Goal: Transaction & Acquisition: Subscribe to service/newsletter

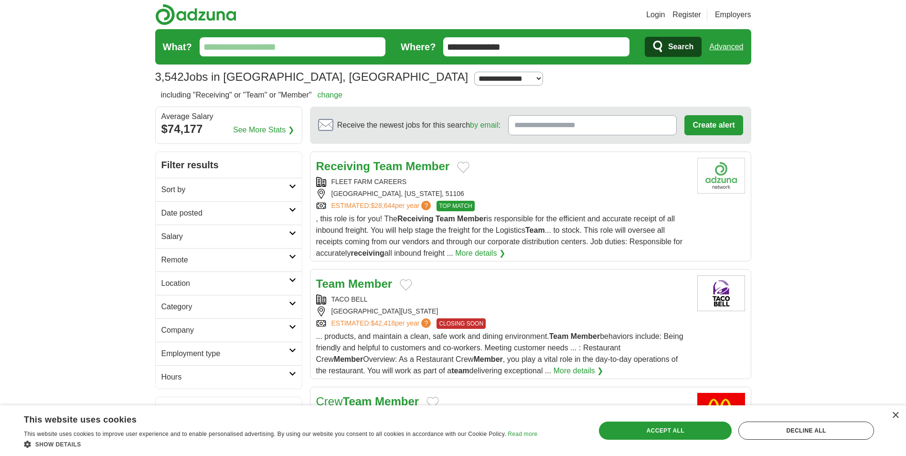
click at [490, 254] on link "More details ❯" at bounding box center [480, 252] width 50 height 11
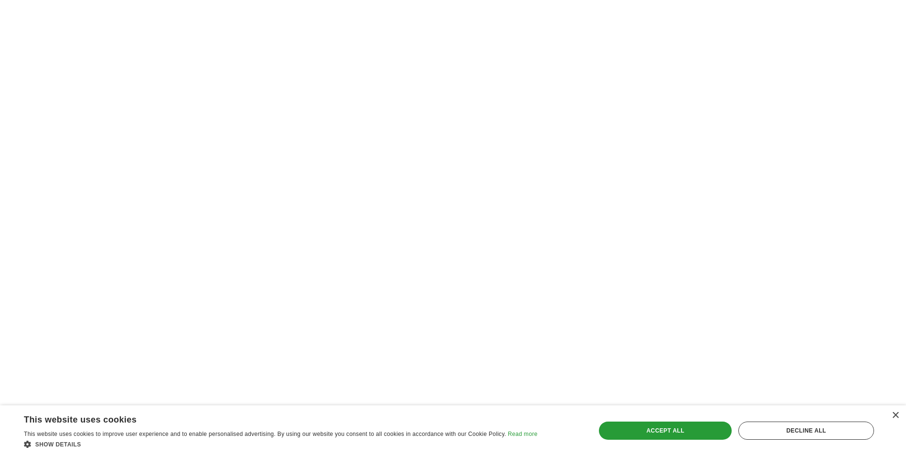
scroll to position [1481, 0]
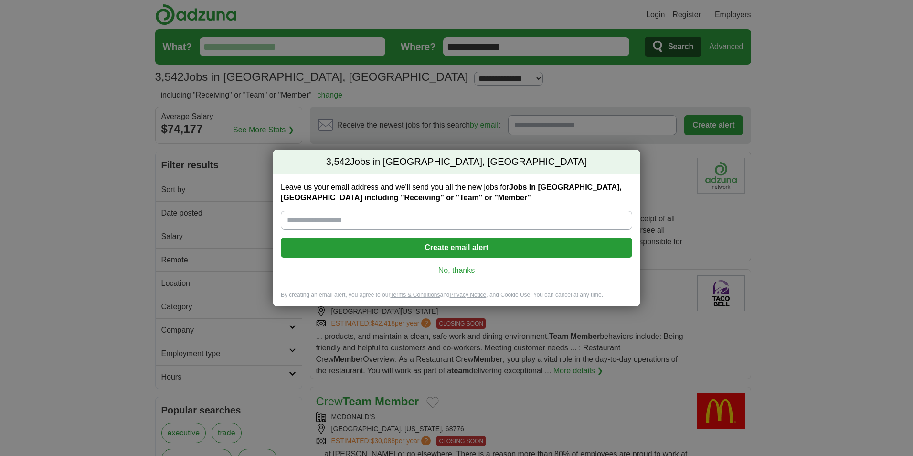
click at [371, 212] on input "Leave us your email address and we'll send you all the new jobs for Jobs in Sio…" at bounding box center [457, 220] width 352 height 19
type input "**********"
click at [407, 250] on button "Create email alert" at bounding box center [457, 247] width 352 height 20
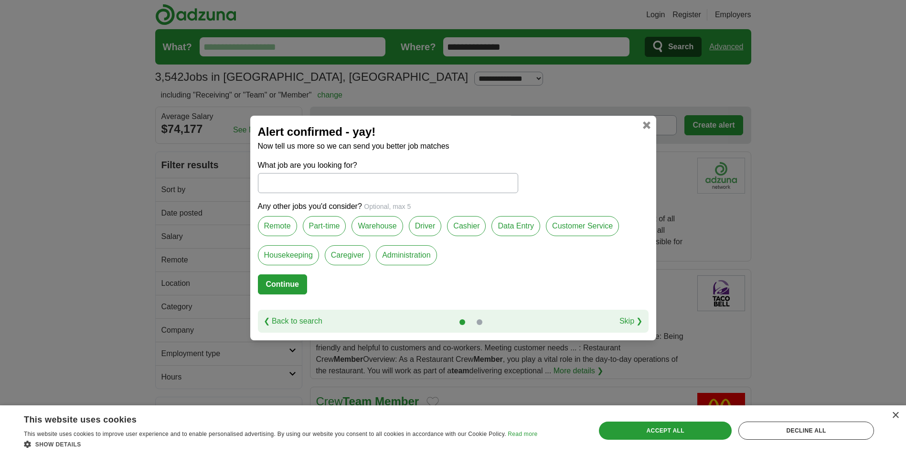
click at [103, 181] on div "Alert confirmed - yay! Now tell us more so we can send you better job matches W…" at bounding box center [453, 228] width 906 height 456
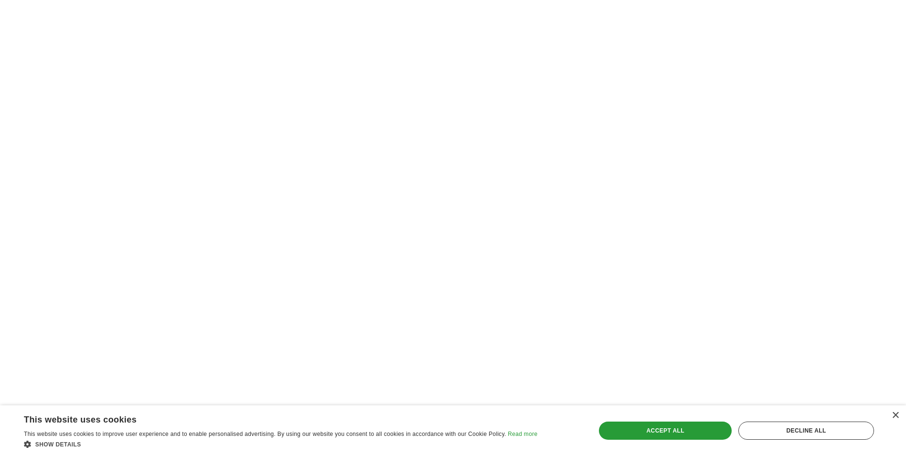
scroll to position [1529, 0]
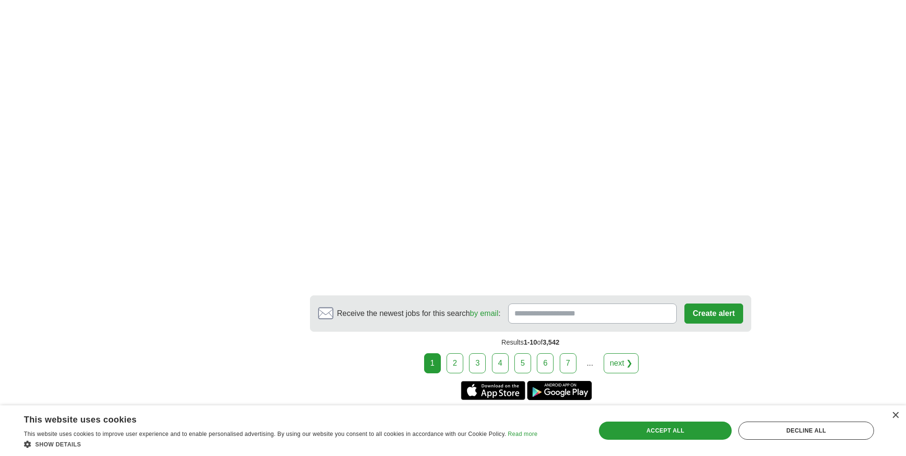
scroll to position [1855, 0]
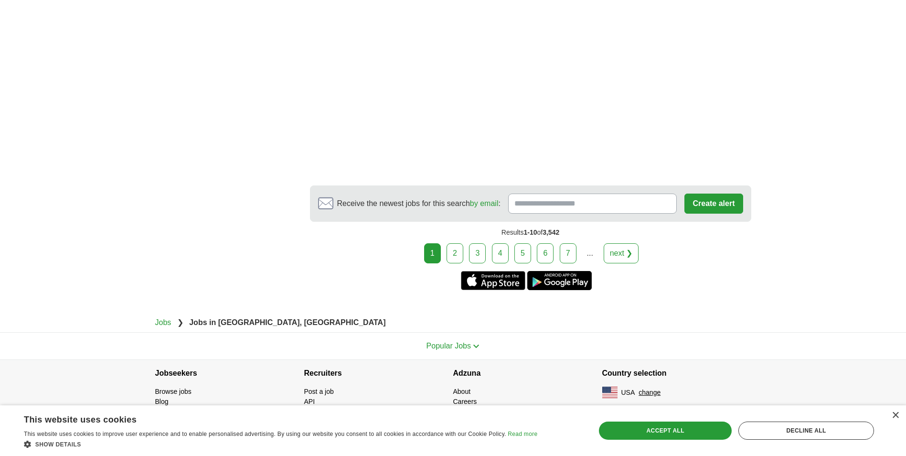
click at [458, 251] on link "2" at bounding box center [455, 253] width 17 height 20
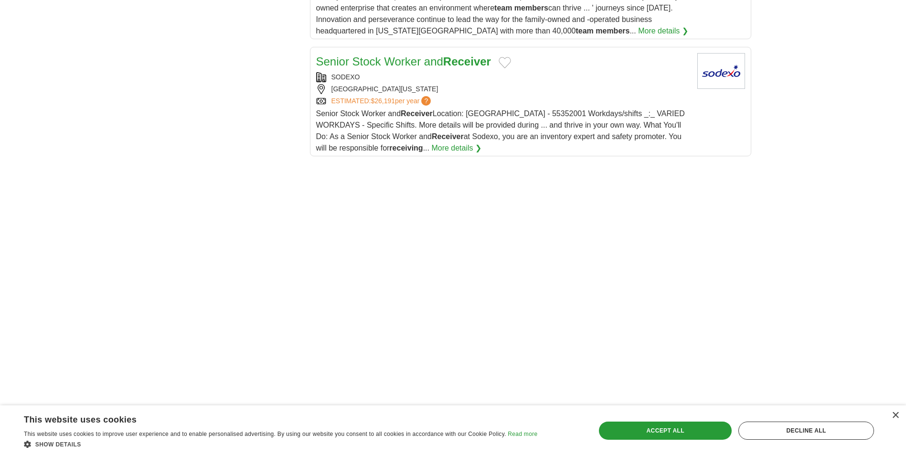
scroll to position [1290, 0]
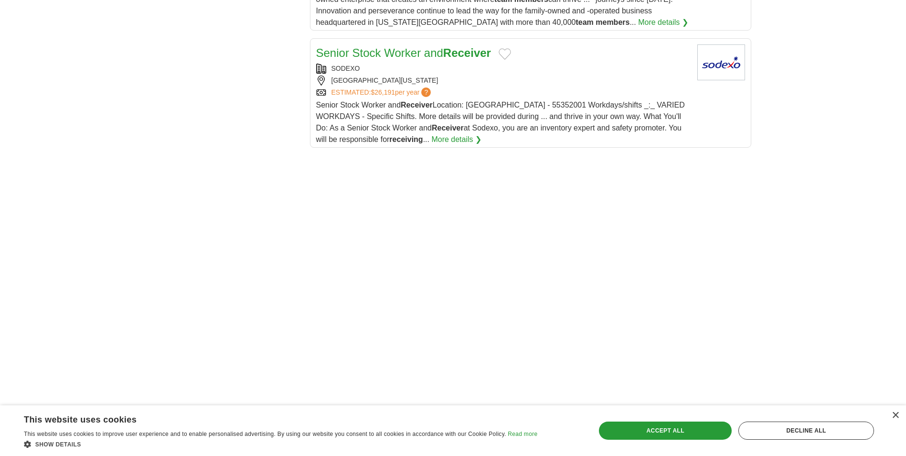
click at [385, 53] on link "Senior Stock Worker and Receiver" at bounding box center [403, 52] width 175 height 13
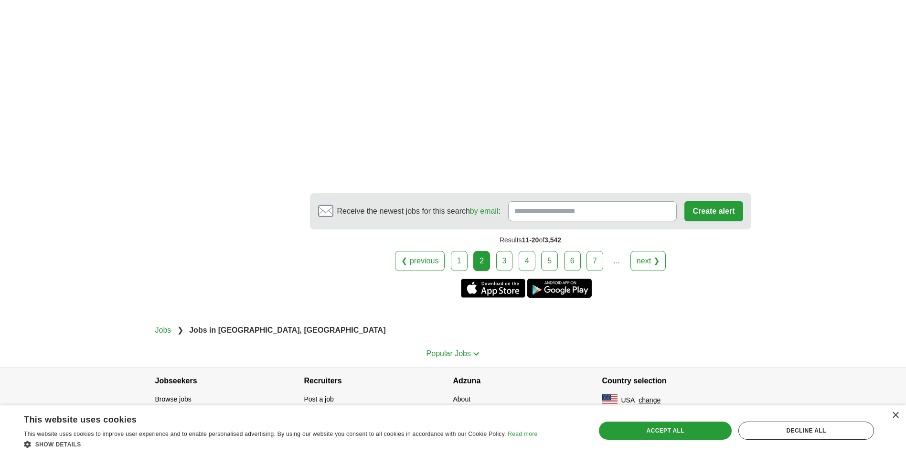
scroll to position [1778, 0]
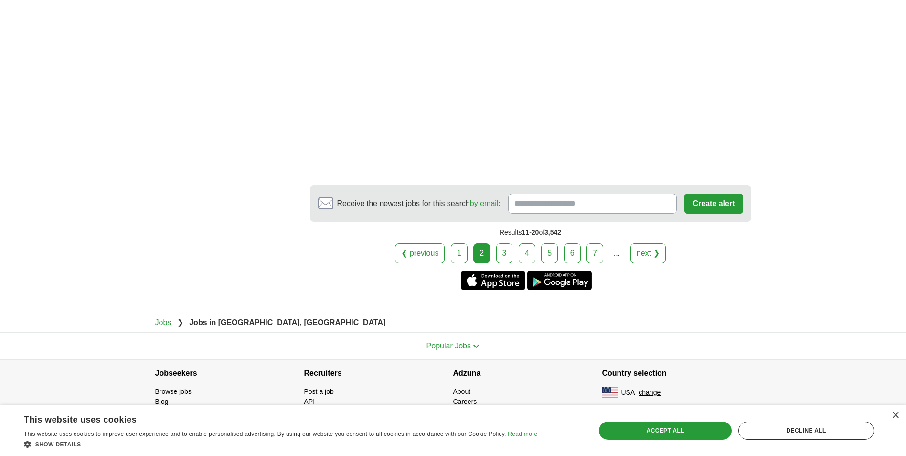
click at [504, 252] on link "3" at bounding box center [504, 253] width 17 height 20
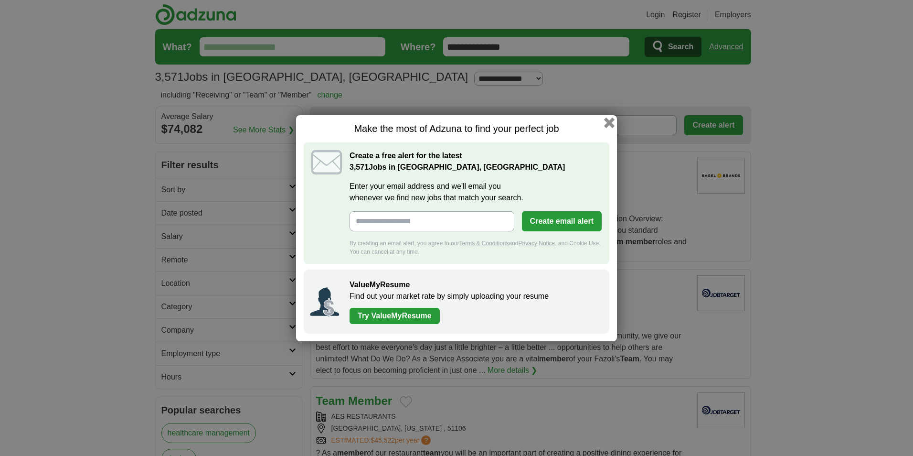
click at [609, 122] on button "button" at bounding box center [609, 122] width 11 height 11
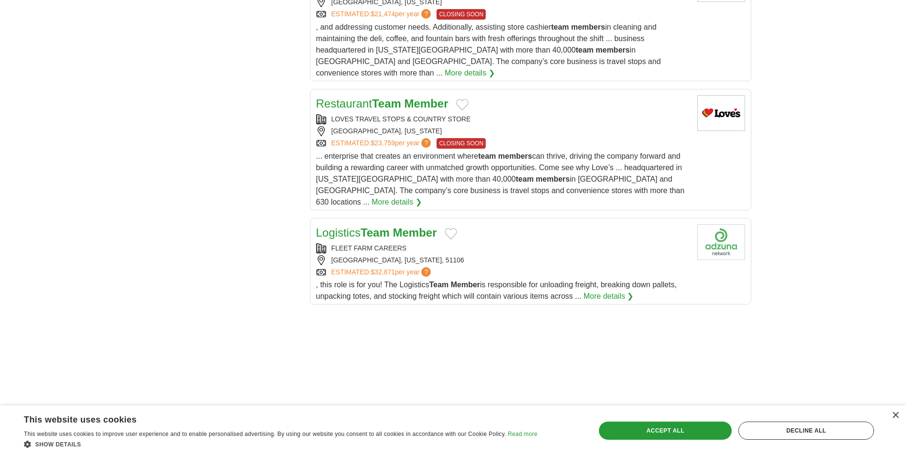
scroll to position [1147, 0]
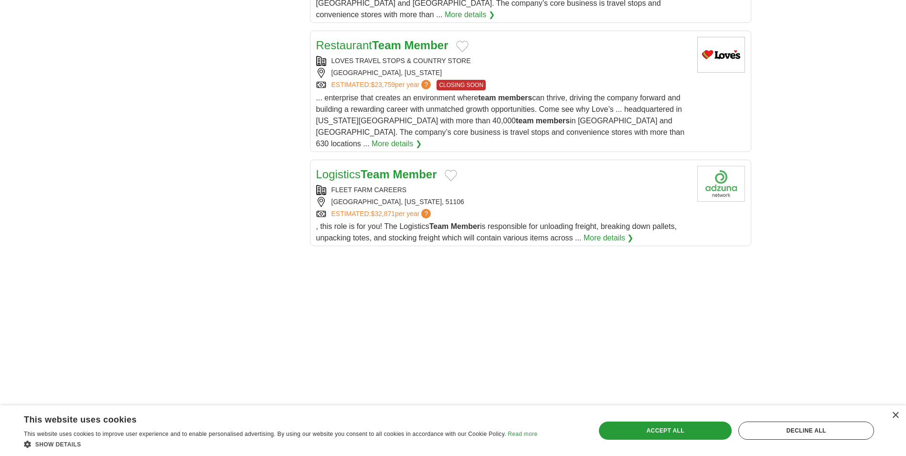
click at [426, 168] on strong "Member" at bounding box center [415, 174] width 44 height 13
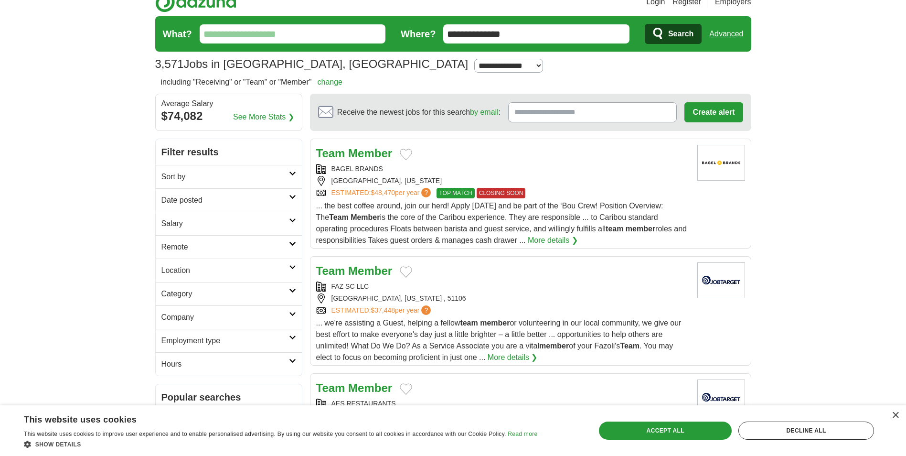
scroll to position [0, 0]
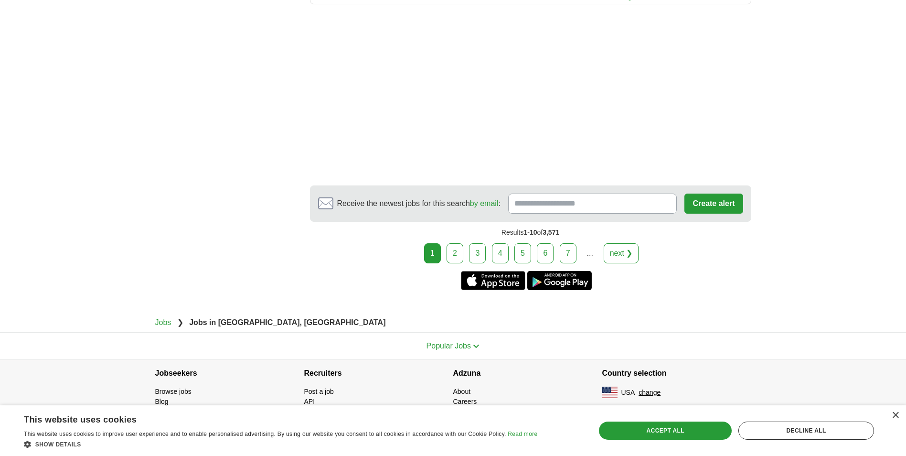
scroll to position [1453, 0]
click at [458, 254] on link "2" at bounding box center [455, 253] width 17 height 20
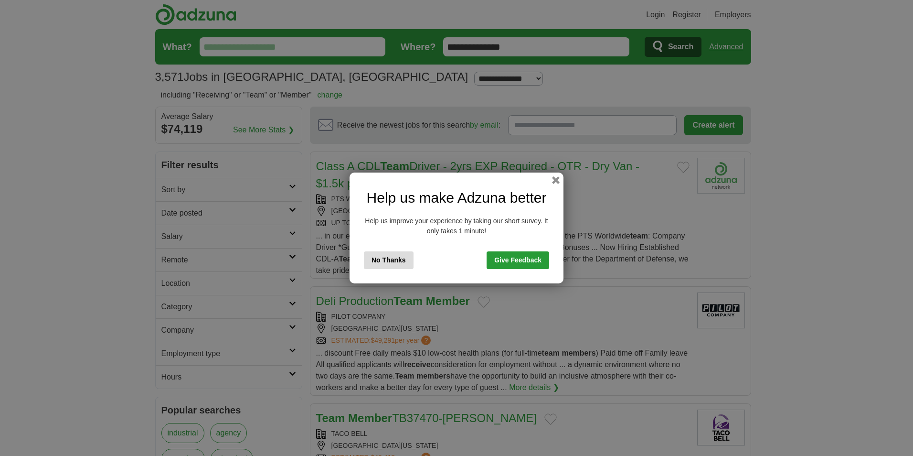
click at [519, 261] on link "Give Feedback" at bounding box center [518, 260] width 63 height 18
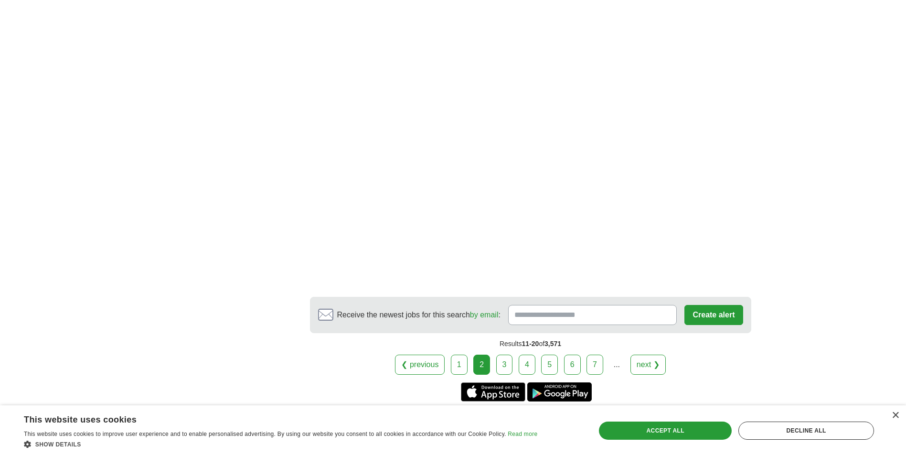
scroll to position [1720, 0]
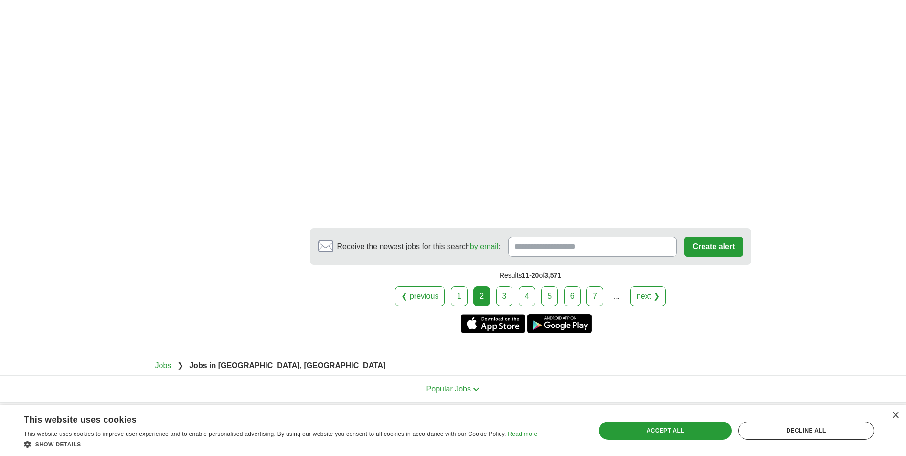
click at [543, 295] on link "5" at bounding box center [549, 296] width 17 height 20
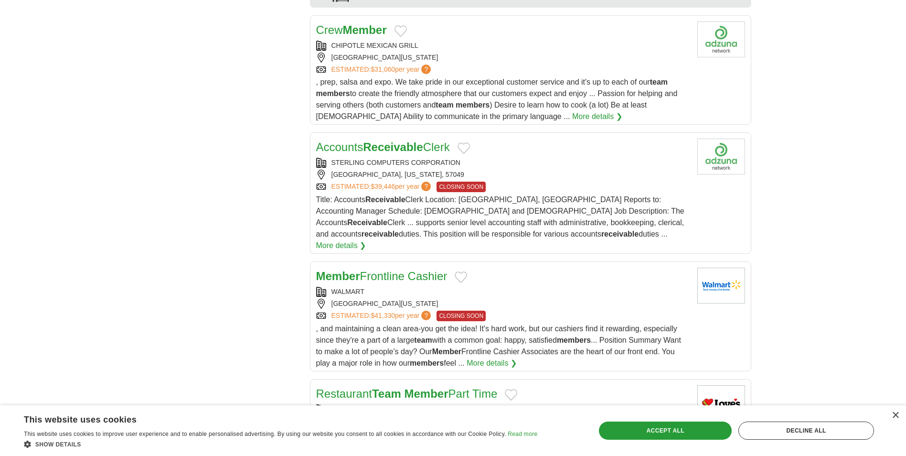
scroll to position [812, 0]
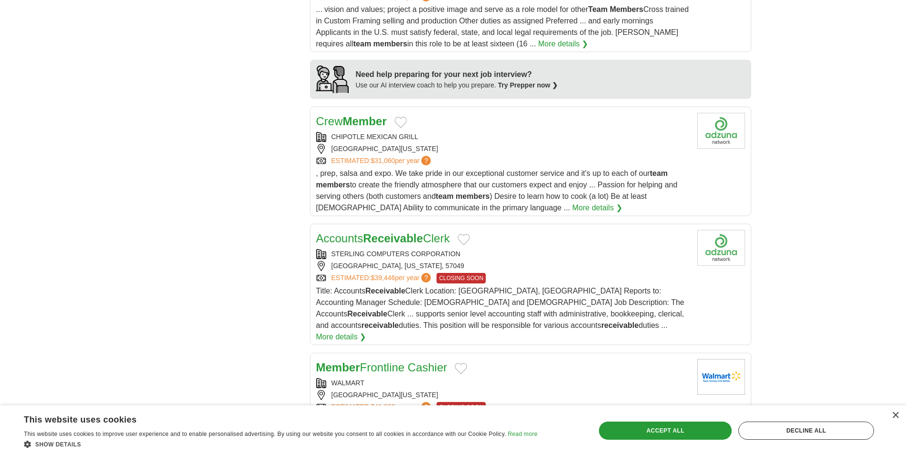
click at [572, 202] on link "More details ❯" at bounding box center [597, 207] width 50 height 11
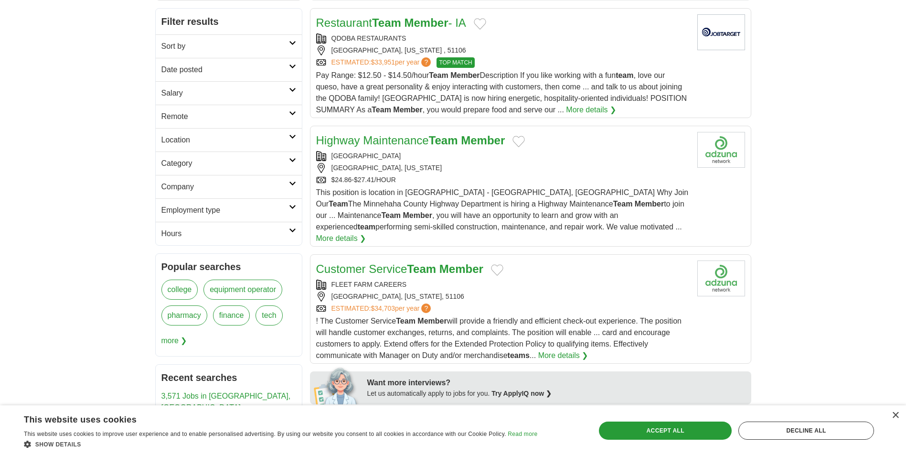
scroll to position [73, 0]
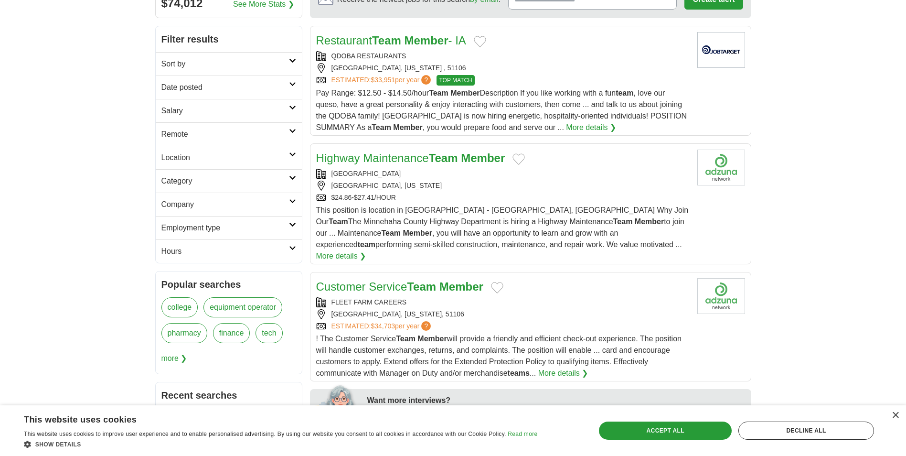
drag, startPoint x: 461, startPoint y: 85, endPoint x: 466, endPoint y: 79, distance: 7.2
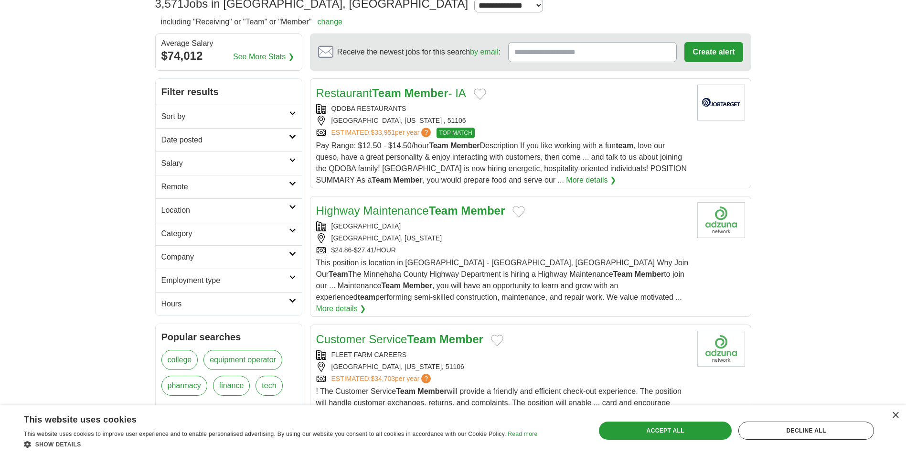
scroll to position [0, 0]
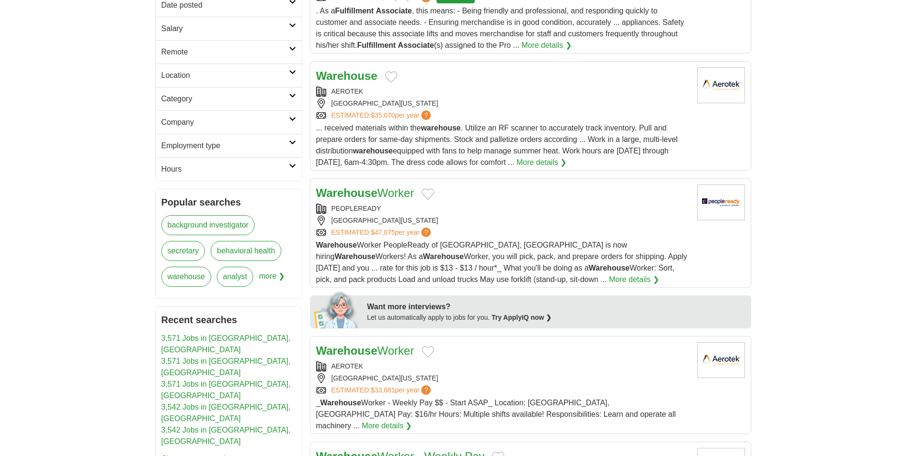
scroll to position [239, 0]
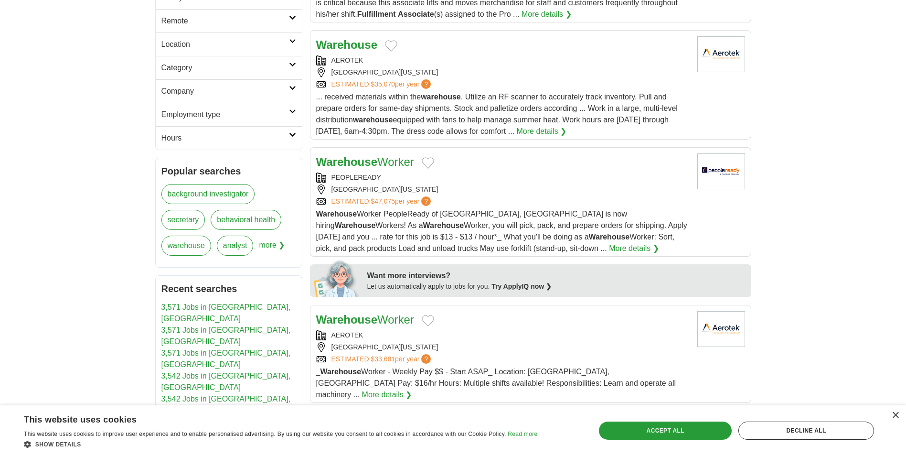
click at [394, 163] on link "Warehouse Worker" at bounding box center [365, 161] width 98 height 13
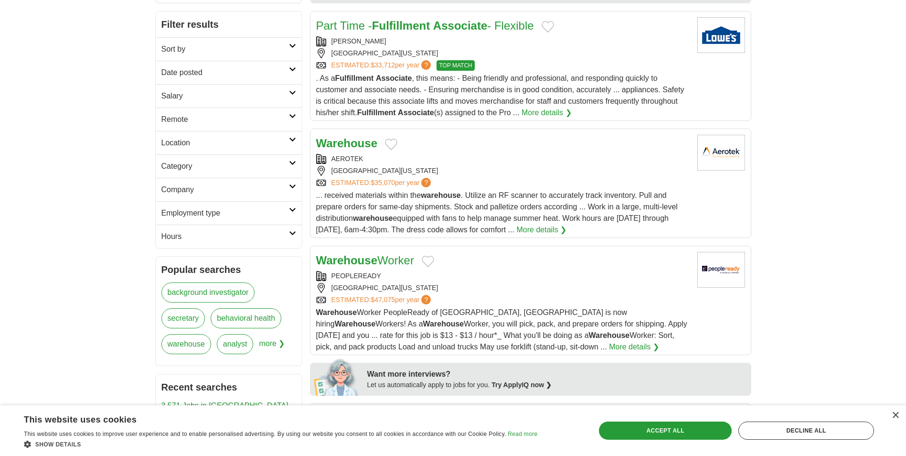
scroll to position [191, 0]
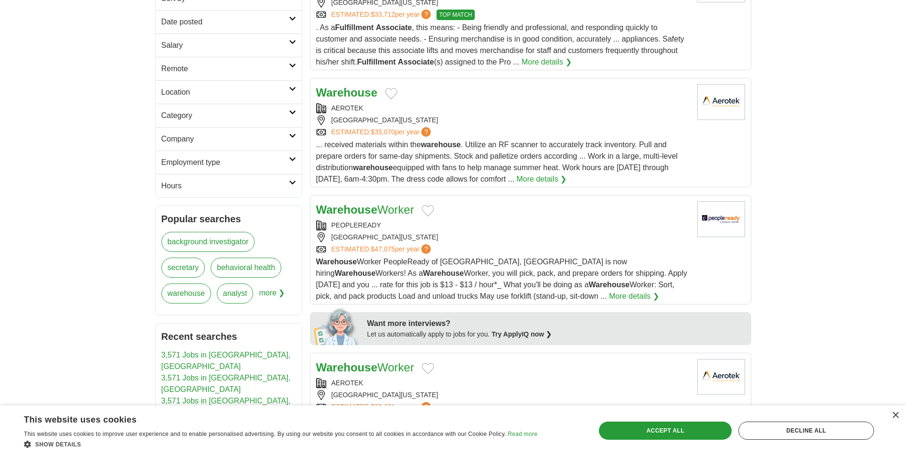
click at [381, 212] on link "Warehouse Worker" at bounding box center [365, 209] width 98 height 13
click at [386, 211] on link "Warehouse Worker" at bounding box center [365, 209] width 98 height 13
click at [714, 217] on img at bounding box center [721, 219] width 48 height 36
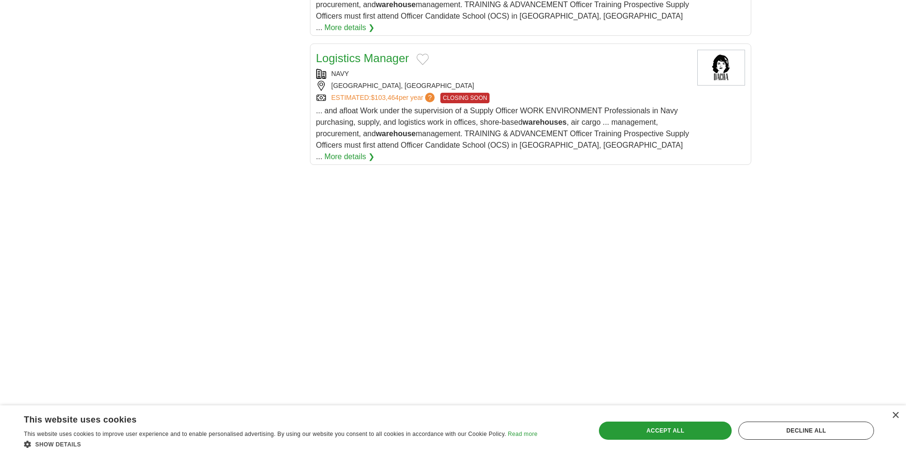
scroll to position [1338, 0]
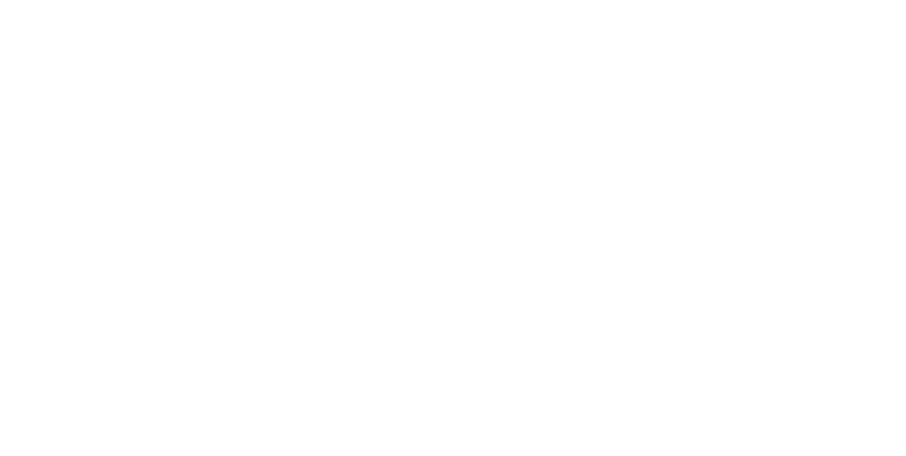
scroll to position [1642, 0]
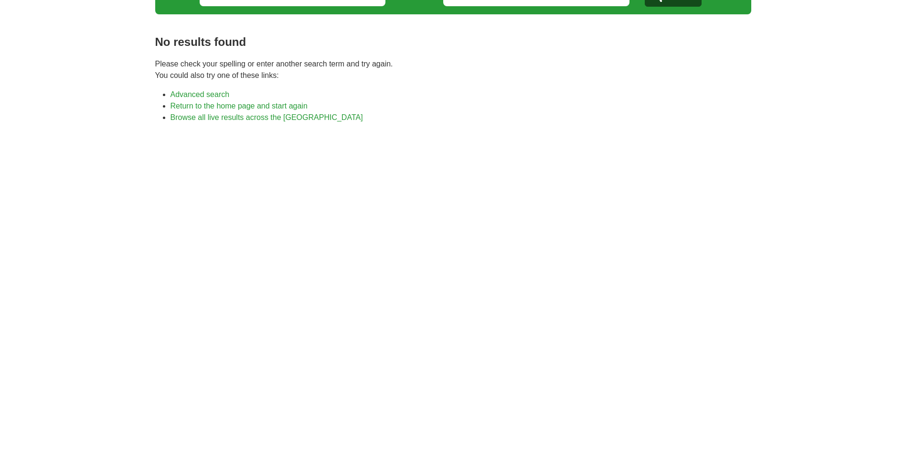
scroll to position [45, 0]
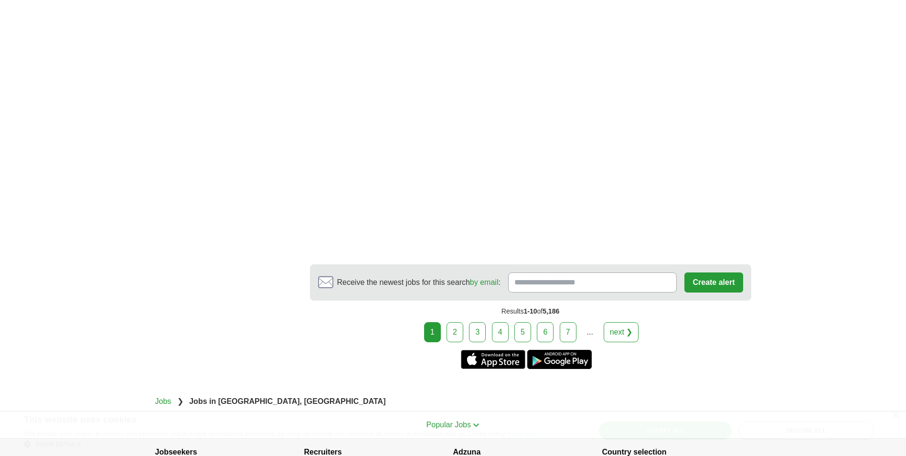
scroll to position [1385, 0]
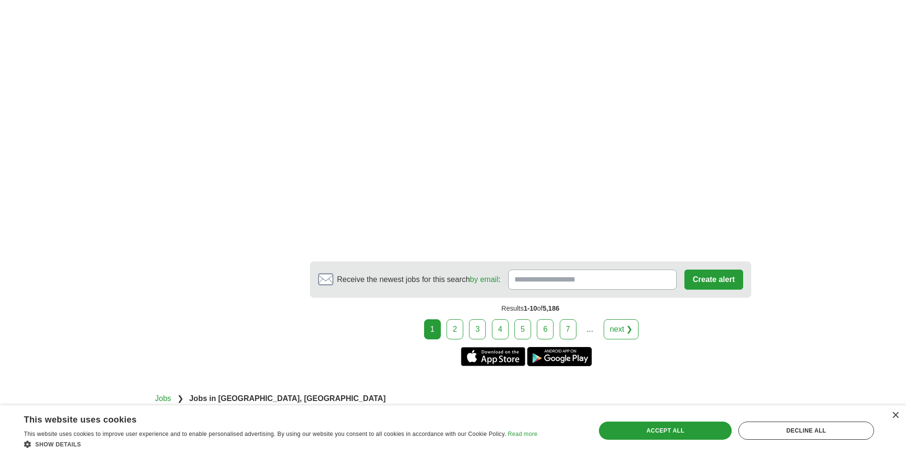
click at [458, 319] on link "2" at bounding box center [455, 329] width 17 height 20
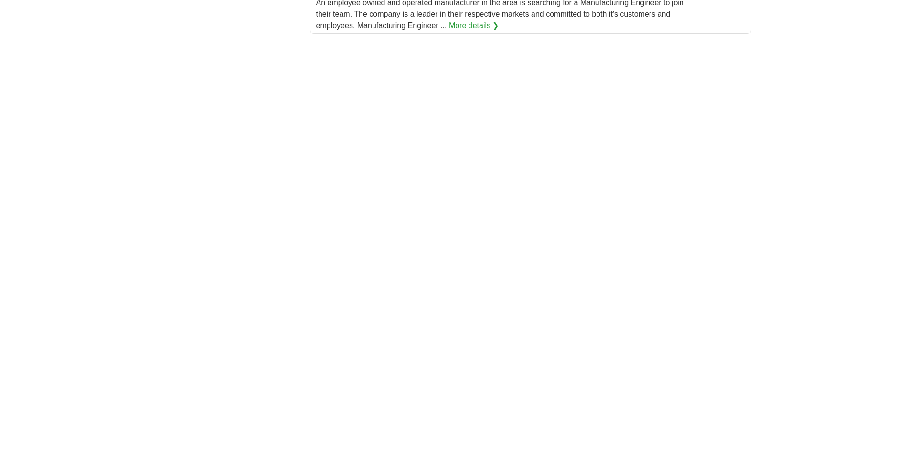
scroll to position [1290, 0]
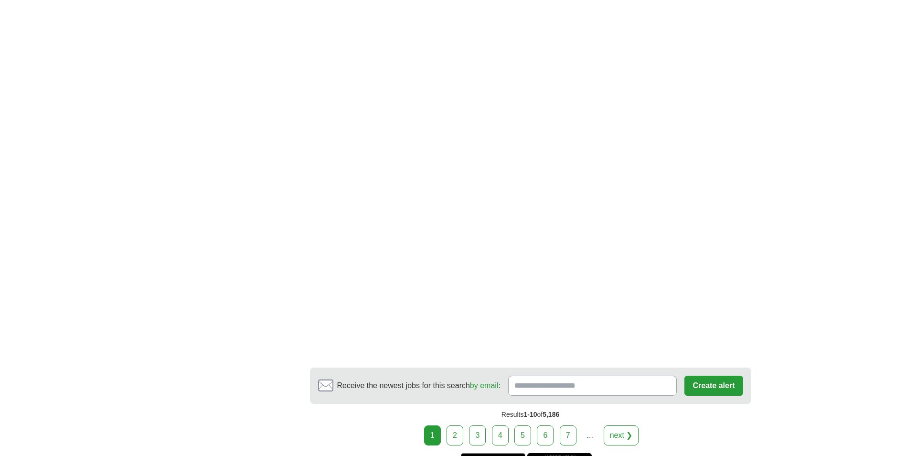
scroll to position [1609, 0]
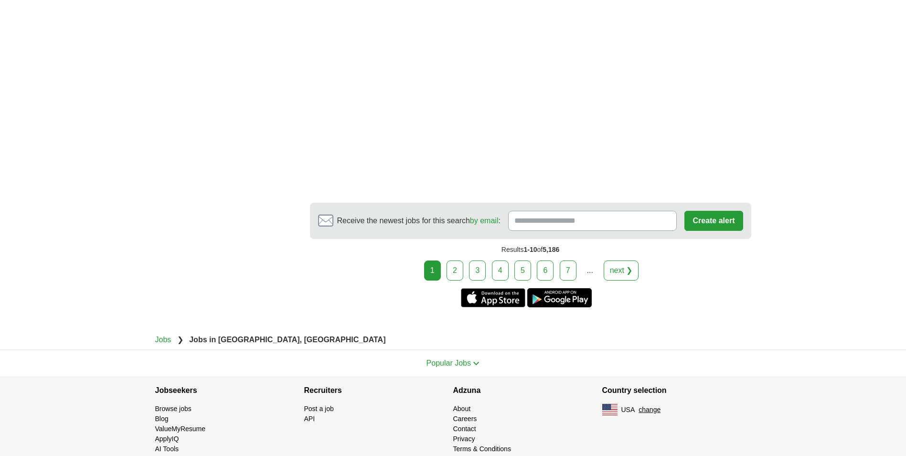
click at [457, 260] on link "2" at bounding box center [455, 270] width 17 height 20
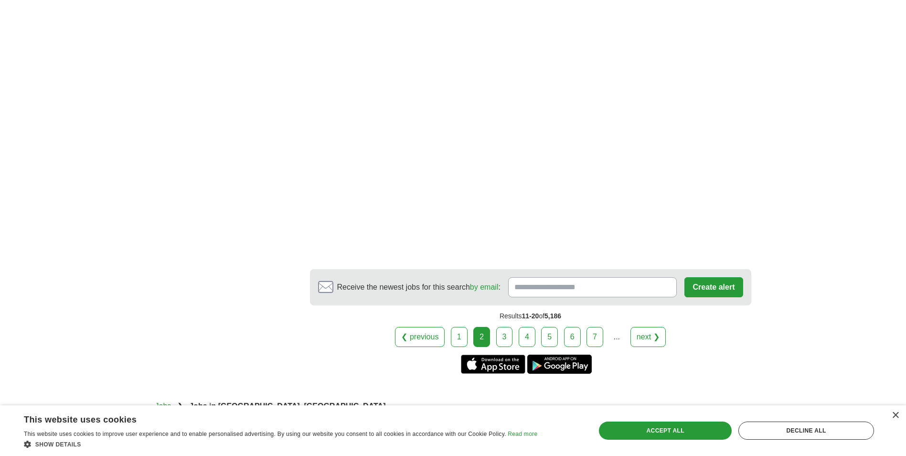
scroll to position [1577, 0]
